Goal: Complete application form

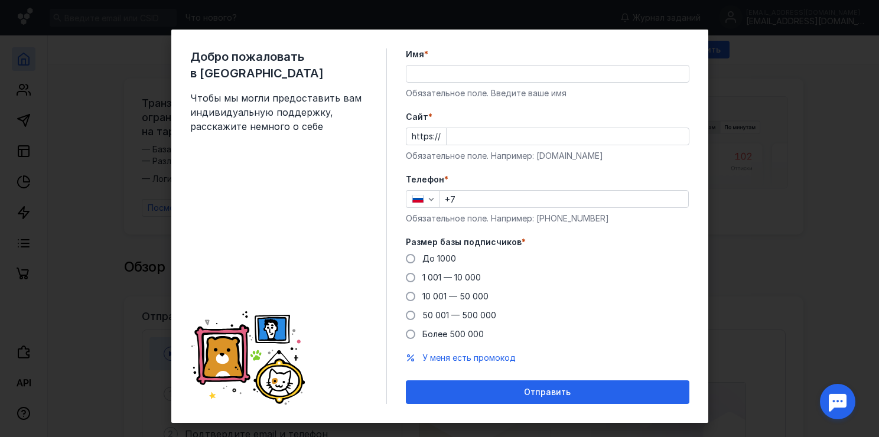
click at [432, 76] on input "Имя *" at bounding box center [547, 74] width 282 height 17
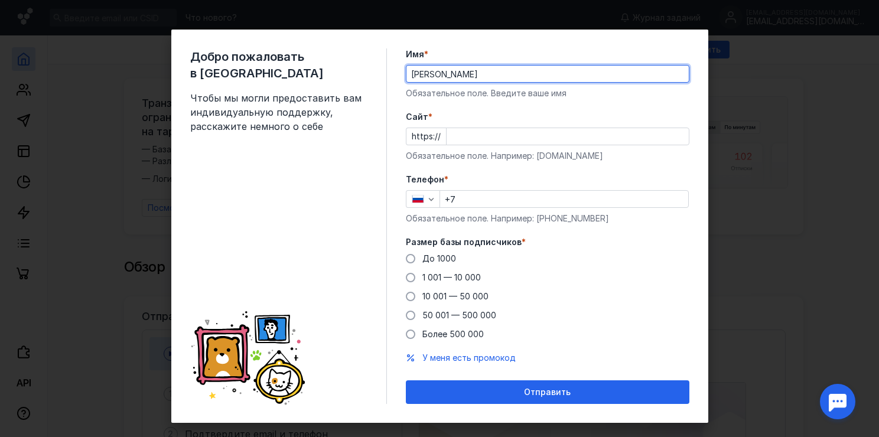
type input "[PERSON_NAME]"
click at [446, 135] on input "Cайт *" at bounding box center [567, 136] width 242 height 17
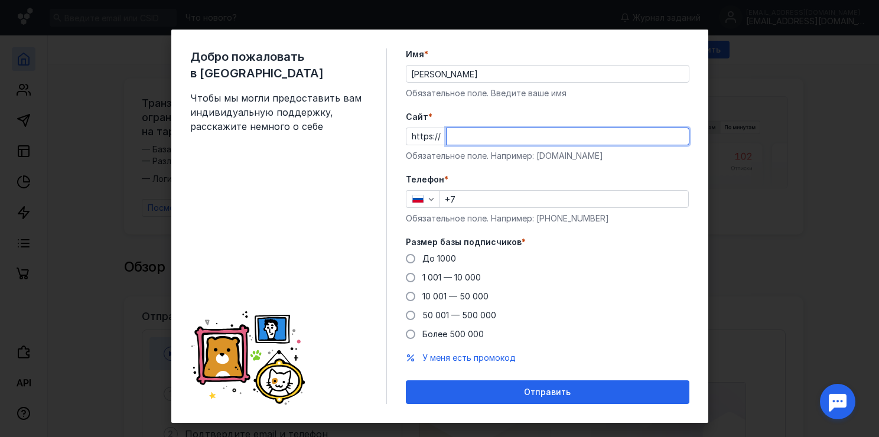
paste input "[DOMAIN_NAME][URL]"
type input "[DOMAIN_NAME][URL]"
click at [574, 246] on label "Размер базы подписчиков *" at bounding box center [547, 242] width 283 height 12
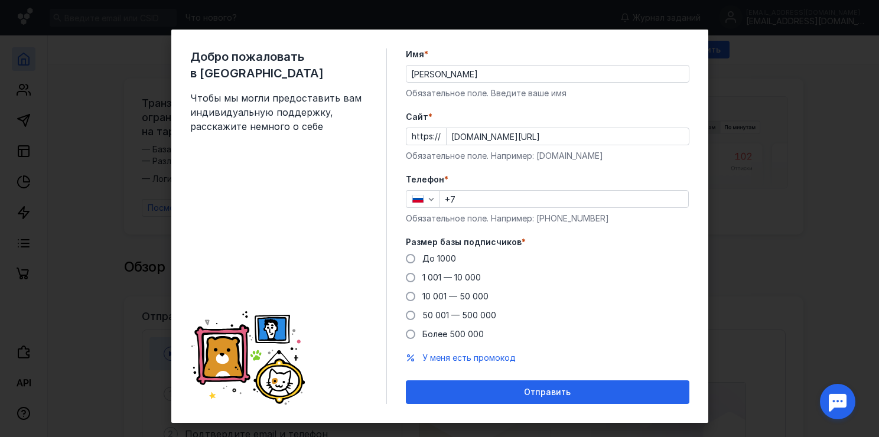
click at [456, 194] on input "+7" at bounding box center [564, 199] width 248 height 17
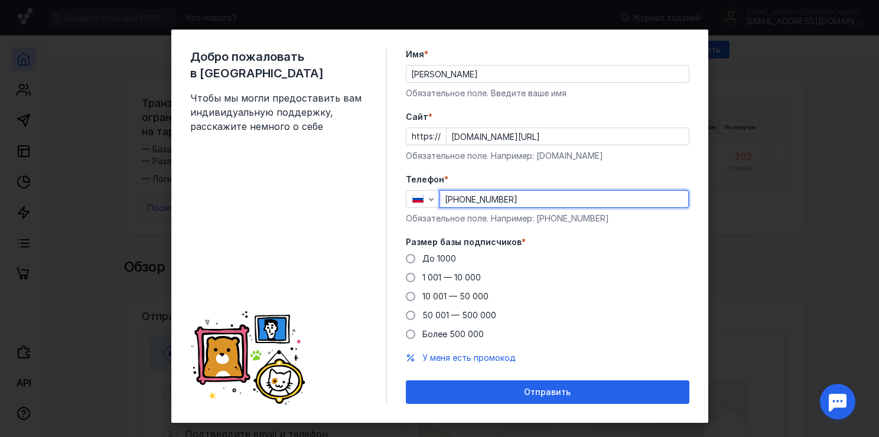
type input "[PHONE_NUMBER]"
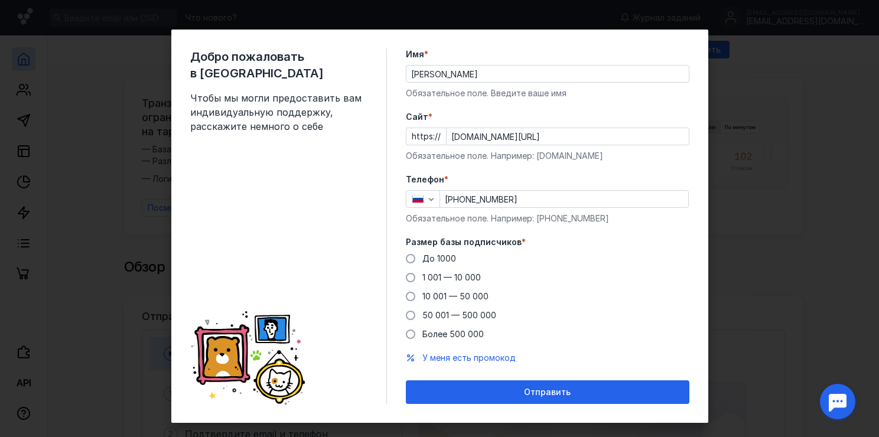
click at [555, 290] on div "До [DATE] 1 001 — 10 000 10 001 — 50 000 50 001 — 500 000 Более 500 000" at bounding box center [547, 296] width 283 height 87
click at [406, 255] on span at bounding box center [410, 258] width 9 height 9
click at [0, 0] on input "До 1000" at bounding box center [0, 0] width 0 height 0
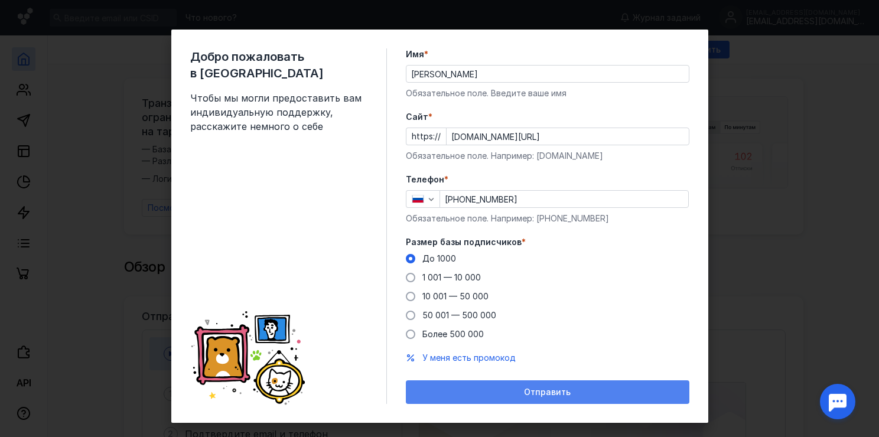
click at [496, 389] on div "Отправить" at bounding box center [548, 392] width 272 height 10
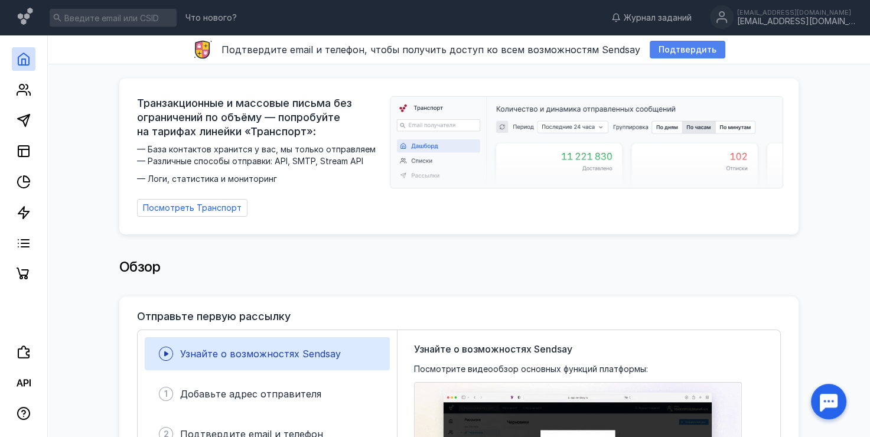
click at [658, 48] on span "Подтвердить" at bounding box center [687, 50] width 58 height 10
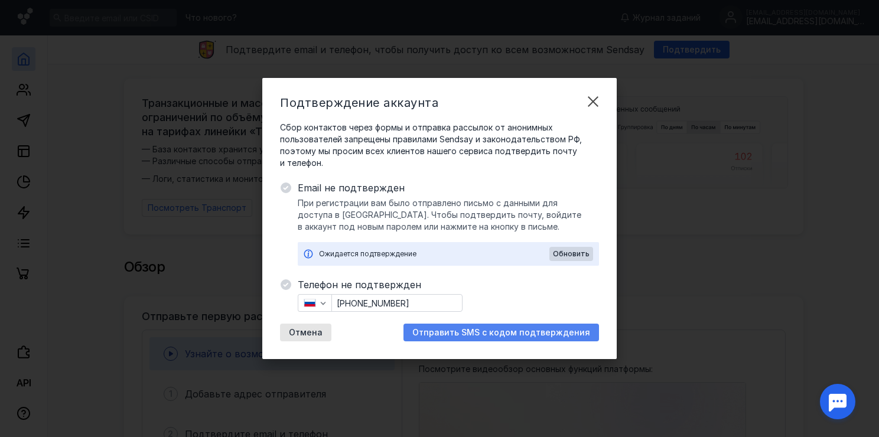
click at [541, 331] on span "Отправить SMS с кодом подтверждения" at bounding box center [501, 333] width 178 height 10
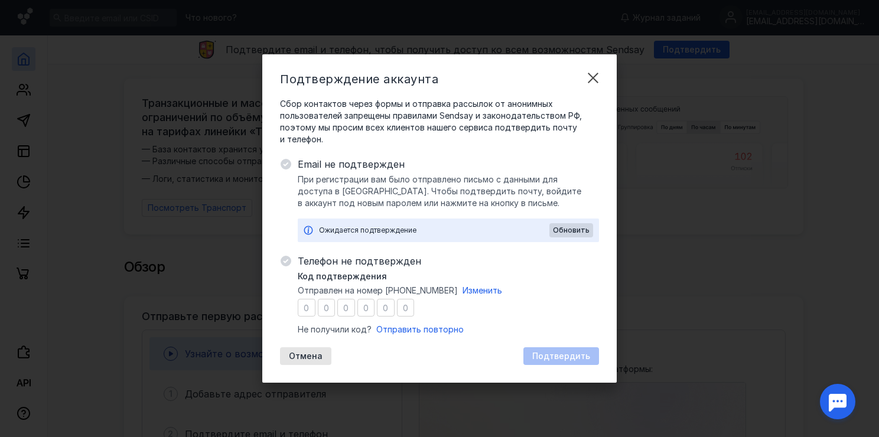
type input "9"
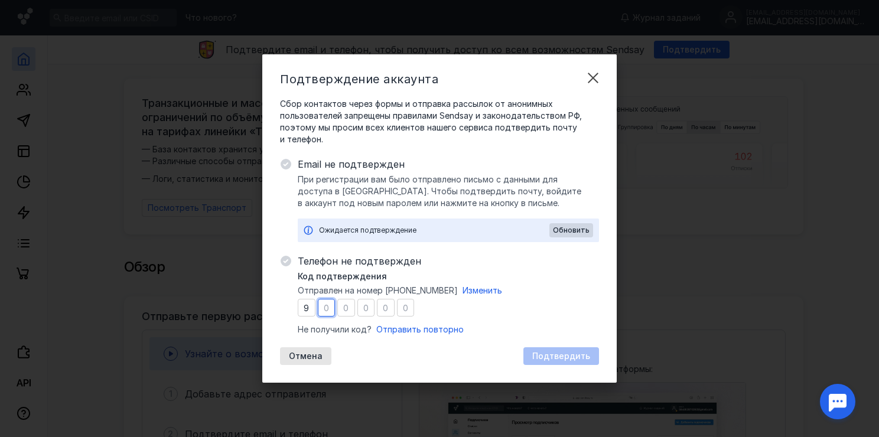
type input "9"
type input "7"
type input "1"
type input "2"
type input "6"
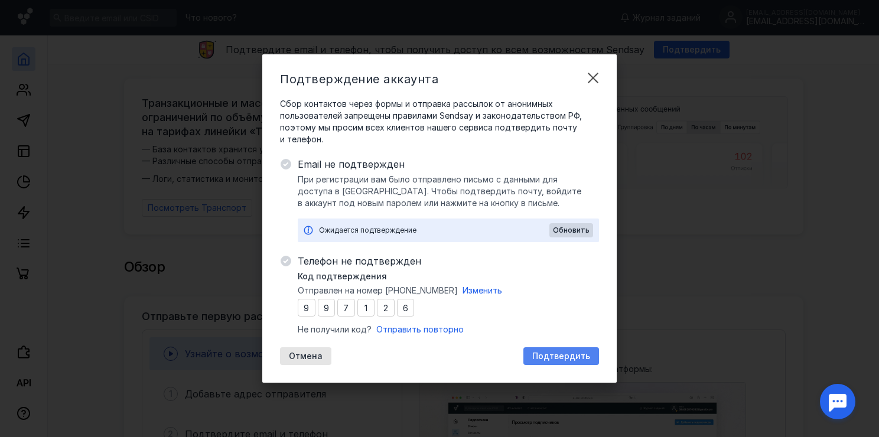
click at [560, 359] on span "Подтвердить" at bounding box center [561, 356] width 58 height 10
